Goal: Transaction & Acquisition: Purchase product/service

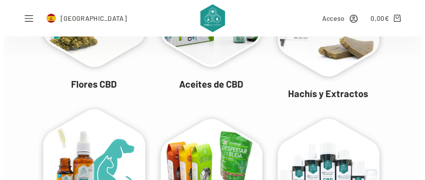
scroll to position [189, 0]
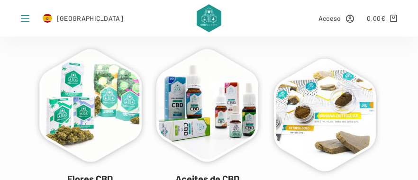
click at [23, 15] on rect "Abrir fuera del lienzo" at bounding box center [25, 15] width 9 height 1
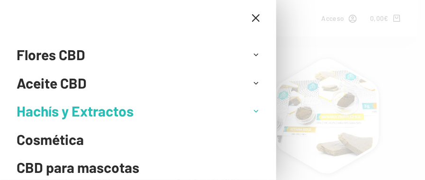
click at [95, 115] on link "Hachís y Extractos" at bounding box center [131, 111] width 229 height 28
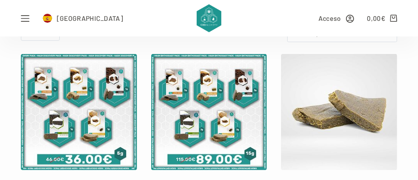
scroll to position [284, 0]
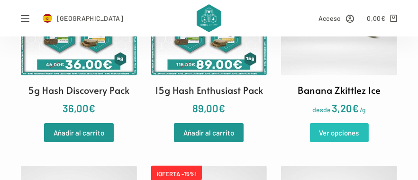
click at [346, 135] on link "Ver opciones" at bounding box center [339, 132] width 59 height 19
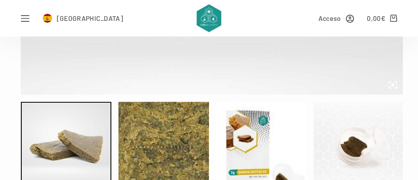
scroll to position [568, 0]
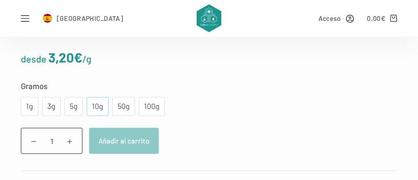
click at [88, 105] on div "10g" at bounding box center [98, 106] width 22 height 19
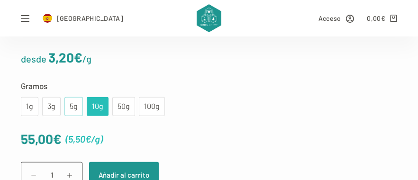
click at [70, 106] on div "5g" at bounding box center [73, 106] width 7 height 12
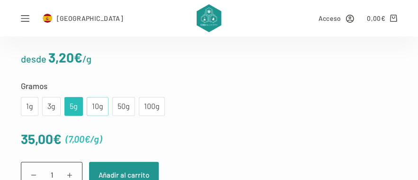
click at [92, 105] on div "10g" at bounding box center [97, 106] width 10 height 12
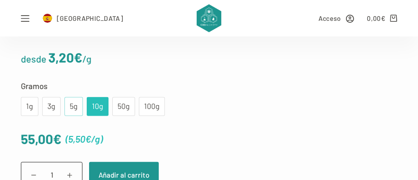
click at [70, 105] on div "5g" at bounding box center [73, 106] width 7 height 12
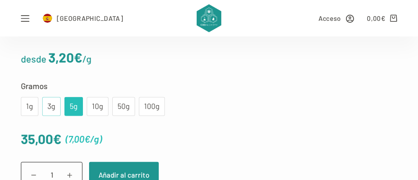
click at [48, 105] on div "3g" at bounding box center [51, 106] width 7 height 12
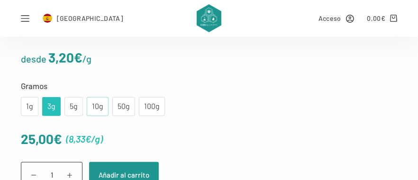
click at [92, 105] on div "10g" at bounding box center [97, 106] width 10 height 12
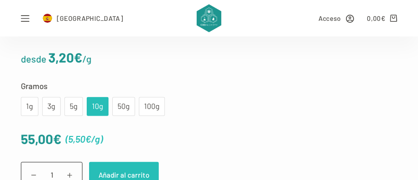
click at [116, 171] on button "Añadir al carrito" at bounding box center [124, 175] width 70 height 26
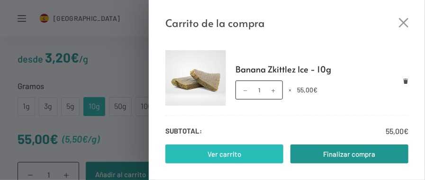
click at [252, 151] on link "Ver carrito" at bounding box center [224, 153] width 118 height 19
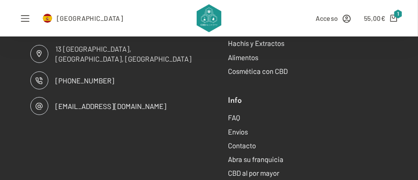
scroll to position [758, 0]
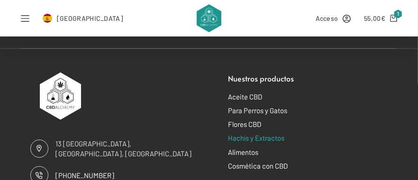
click at [237, 134] on link "Hachís y Extractos" at bounding box center [256, 138] width 56 height 9
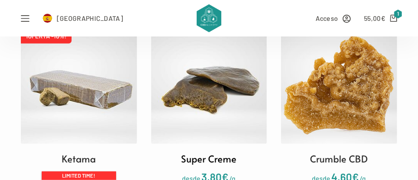
scroll to position [758, 0]
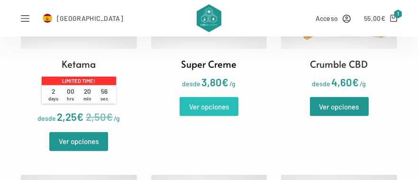
click at [212, 108] on link "Ver opciones" at bounding box center [209, 106] width 59 height 19
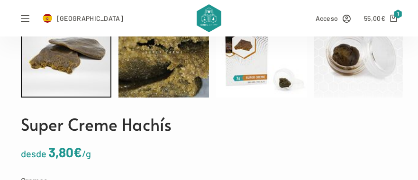
scroll to position [568, 0]
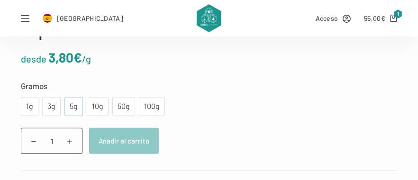
click at [70, 103] on div "5g" at bounding box center [73, 106] width 7 height 12
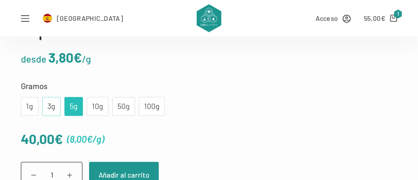
click at [48, 109] on div "3g" at bounding box center [51, 106] width 7 height 12
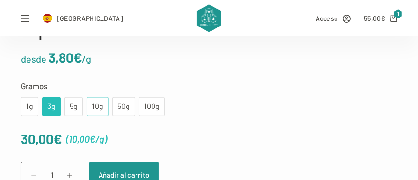
click at [87, 107] on div "10g" at bounding box center [98, 106] width 22 height 19
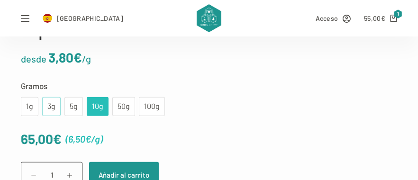
click at [48, 105] on div "3g" at bounding box center [51, 106] width 7 height 12
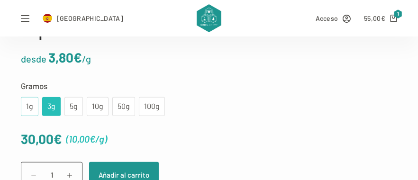
click at [28, 106] on div "1g" at bounding box center [30, 106] width 6 height 12
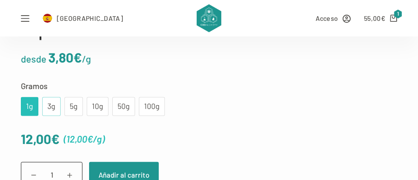
click at [50, 108] on div "3g" at bounding box center [51, 106] width 7 height 12
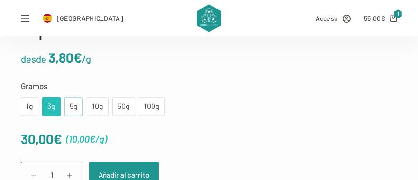
click at [70, 108] on div "5g" at bounding box center [73, 106] width 7 height 12
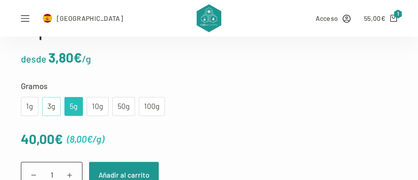
click at [43, 108] on div "3g" at bounding box center [51, 106] width 18 height 19
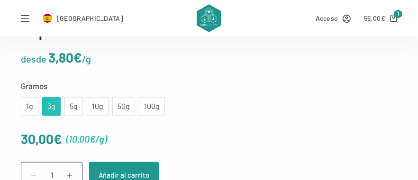
scroll to position [474, 0]
